Goal: Task Accomplishment & Management: Check status

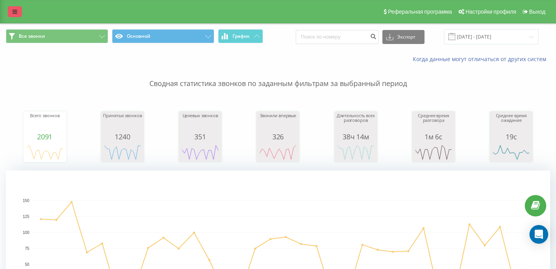
click at [14, 8] on link at bounding box center [15, 11] width 14 height 11
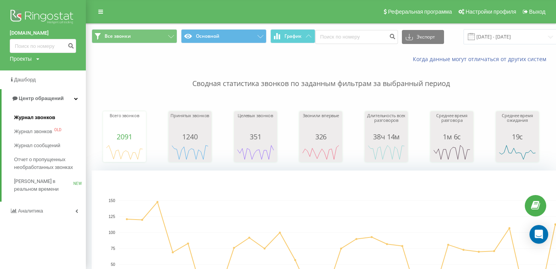
click at [33, 117] on span "Журнал звонков" at bounding box center [34, 118] width 41 height 8
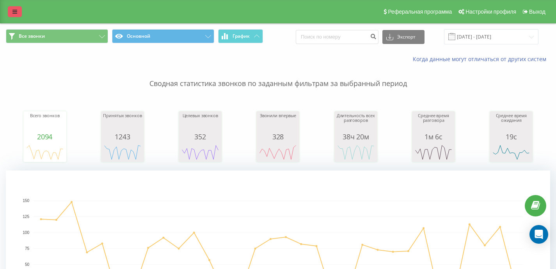
click at [15, 10] on icon at bounding box center [14, 11] width 5 height 5
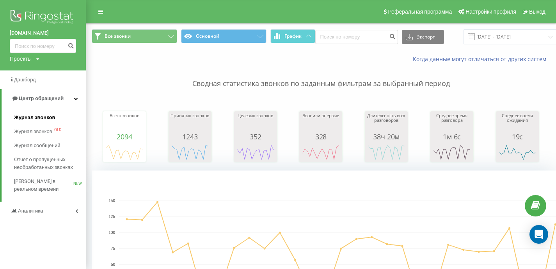
click at [31, 117] on span "Журнал звонков" at bounding box center [34, 118] width 41 height 8
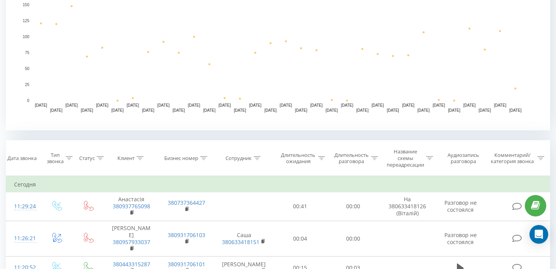
scroll to position [208, 0]
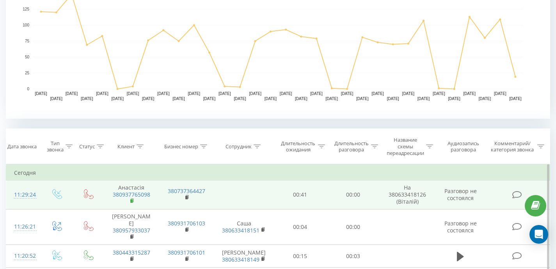
click at [131, 201] on rect at bounding box center [131, 202] width 2 height 4
